Goal: Task Accomplishment & Management: Manage account settings

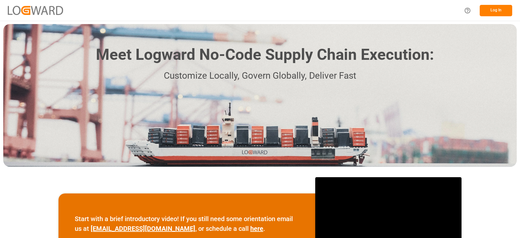
click at [502, 7] on button "Log In" at bounding box center [496, 10] width 32 height 11
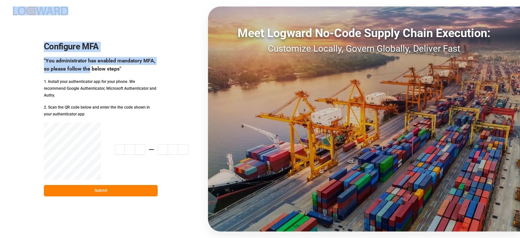
drag, startPoint x: 90, startPoint y: 72, endPoint x: 47, endPoint y: 1, distance: 83.7
click at [47, 42] on div "Configure MFA "You administrator has enabled mandatory MFA, so please follow th…" at bounding box center [101, 119] width 114 height 155
click at [55, 33] on div "Configure MFA "You administrator has enabled mandatory MFA, so please follow th…" at bounding box center [260, 119] width 520 height 238
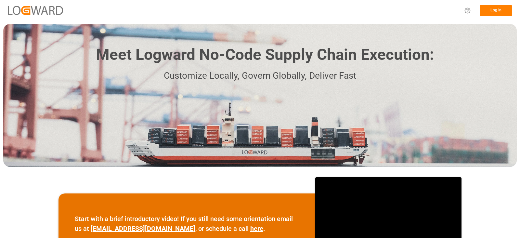
scroll to position [100, 0]
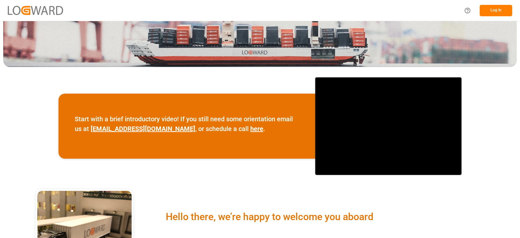
click at [491, 9] on button "Log In" at bounding box center [496, 10] width 32 height 11
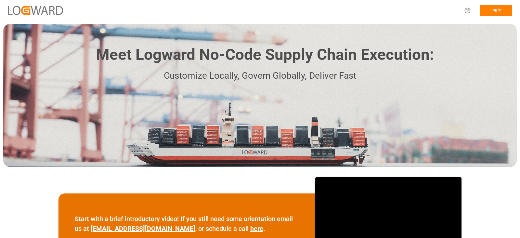
click at [498, 9] on button "Log In" at bounding box center [496, 10] width 32 height 11
click at [491, 9] on button "Log In" at bounding box center [496, 10] width 32 height 11
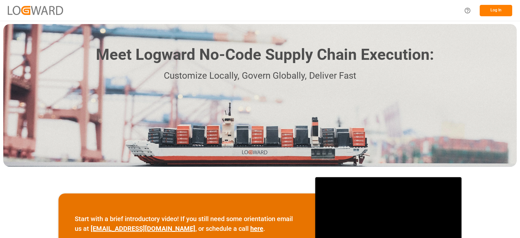
click at [492, 11] on button "Log In" at bounding box center [496, 10] width 32 height 11
click at [491, 11] on button "Log In" at bounding box center [496, 10] width 32 height 11
click at [500, 10] on button "Log In" at bounding box center [496, 10] width 32 height 11
